Goal: Information Seeking & Learning: Learn about a topic

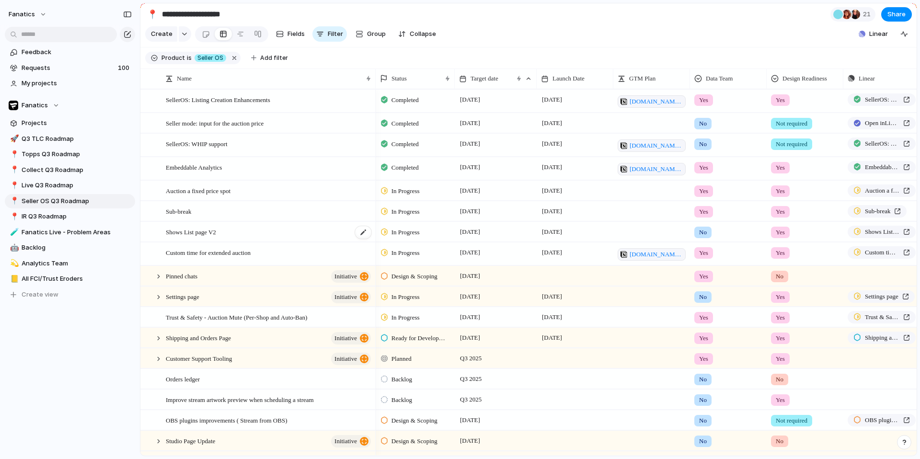
scroll to position [0, 1]
click at [225, 280] on div "Pinned chats initiative" at bounding box center [269, 276] width 207 height 20
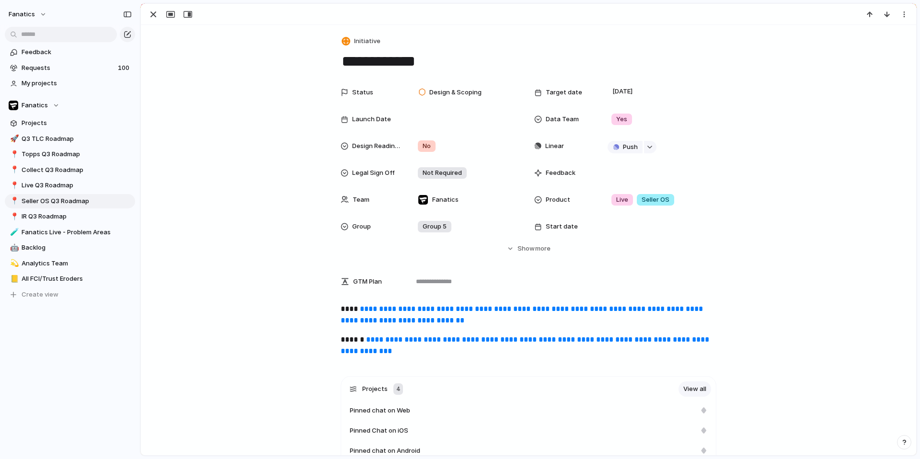
click at [341, 341] on p "**********" at bounding box center [529, 345] width 376 height 23
